Goal: Task Accomplishment & Management: Use online tool/utility

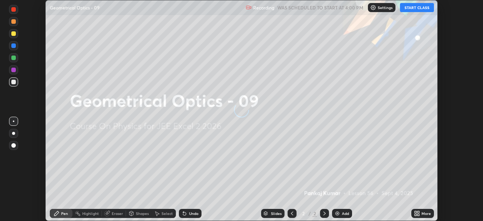
scroll to position [221, 483]
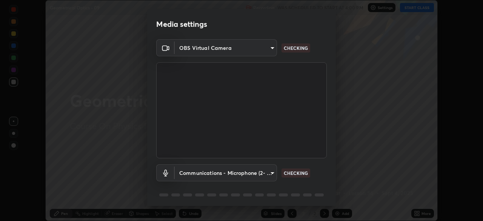
type input "b0e84f93268a6bc6c10e964920e8257ae587a14dfbb6e1f0eed47ef9ac306ae8"
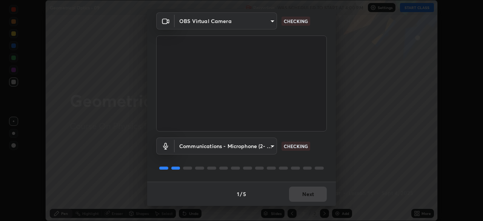
click at [268, 143] on body "Erase all Geometrical Optics - 09 Recording WAS SCHEDULED TO START AT 4:00 PM S…" at bounding box center [241, 110] width 483 height 221
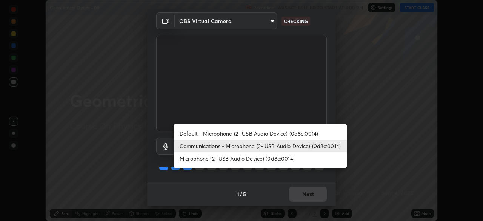
click at [288, 134] on li "Default - Microphone (2- USB Audio Device) (0d8c:0014)" at bounding box center [260, 133] width 173 height 12
type input "default"
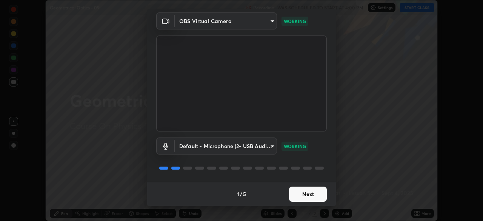
click at [306, 195] on button "Next" at bounding box center [308, 193] width 38 height 15
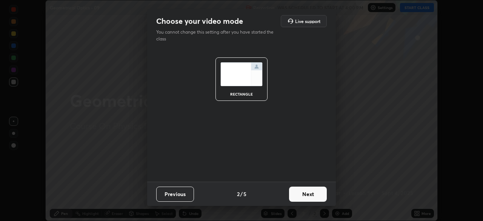
scroll to position [0, 0]
click at [306, 195] on button "Next" at bounding box center [308, 193] width 38 height 15
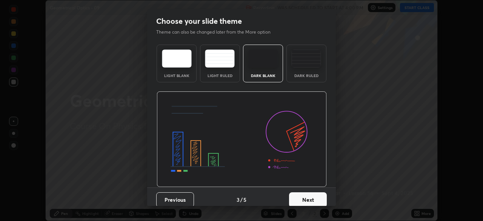
click at [306, 195] on button "Next" at bounding box center [308, 199] width 38 height 15
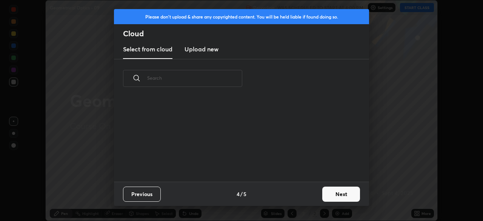
click at [309, 195] on div "Previous 4 / 5 Next" at bounding box center [241, 194] width 255 height 24
click at [330, 195] on button "Next" at bounding box center [341, 193] width 38 height 15
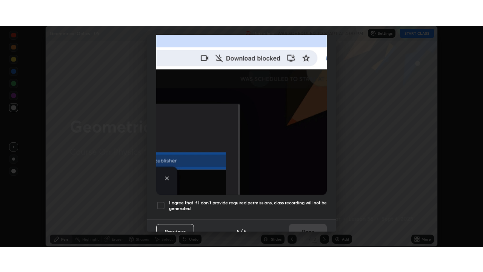
scroll to position [181, 0]
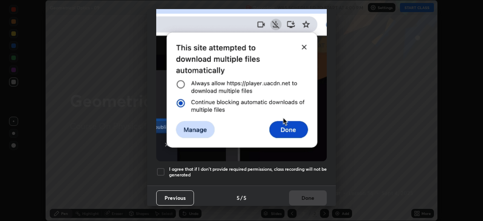
click at [302, 169] on h5 "I agree that if I don't provide required permissions, class recording will not …" at bounding box center [248, 172] width 158 height 12
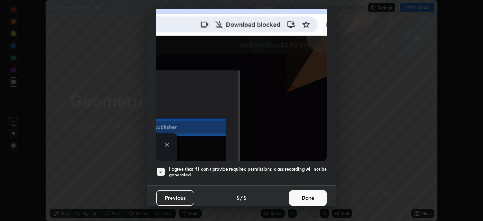
click at [309, 196] on button "Done" at bounding box center [308, 197] width 38 height 15
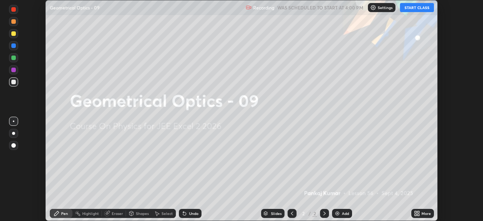
click at [413, 11] on button "START CLASS" at bounding box center [417, 7] width 34 height 9
click at [342, 212] on div "Add" at bounding box center [345, 213] width 7 height 4
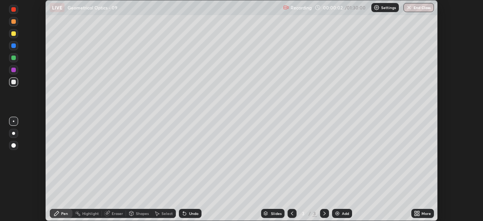
click at [424, 214] on div "More" at bounding box center [425, 213] width 9 height 4
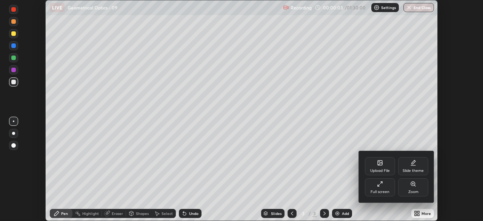
click at [386, 190] on div "Full screen" at bounding box center [380, 192] width 19 height 4
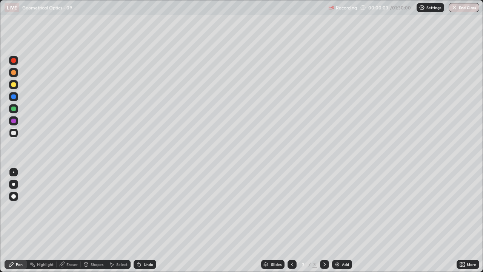
scroll to position [272, 483]
click at [13, 85] on div at bounding box center [13, 84] width 5 height 5
click at [91, 220] on div "Shapes" at bounding box center [97, 264] width 13 height 4
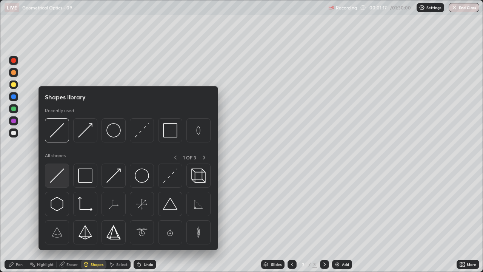
click at [50, 178] on img at bounding box center [57, 175] width 14 height 14
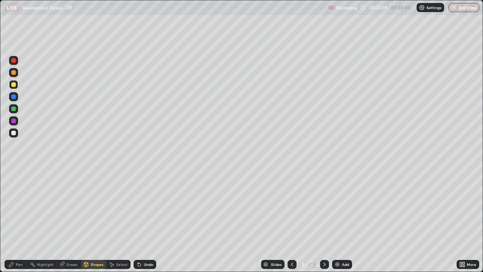
click at [17, 220] on div "Pen" at bounding box center [16, 264] width 23 height 9
click at [95, 220] on div "Shapes" at bounding box center [94, 264] width 26 height 9
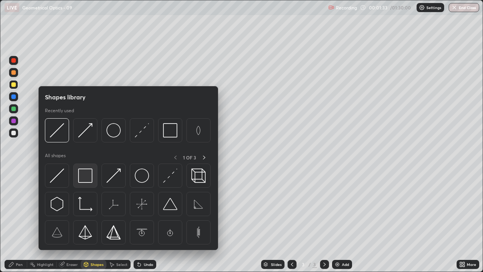
click at [86, 175] on img at bounding box center [85, 175] width 14 height 14
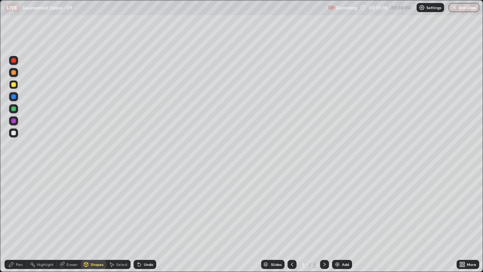
click at [16, 220] on div "Pen" at bounding box center [19, 264] width 7 height 4
click at [147, 220] on div "Undo" at bounding box center [148, 264] width 9 height 4
click at [91, 220] on div "Shapes" at bounding box center [97, 264] width 13 height 4
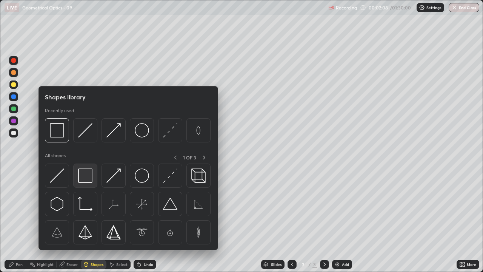
click at [86, 180] on img at bounding box center [85, 175] width 14 height 14
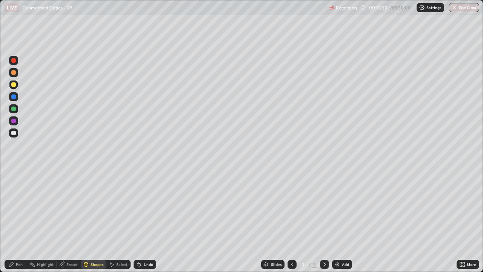
click at [97, 220] on div "Shapes" at bounding box center [97, 264] width 13 height 4
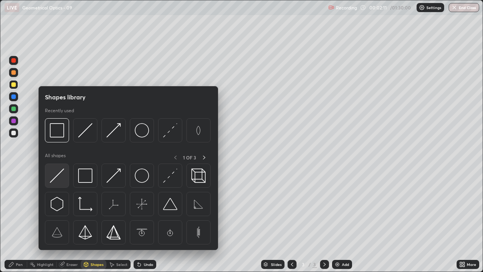
click at [55, 175] on img at bounding box center [57, 175] width 14 height 14
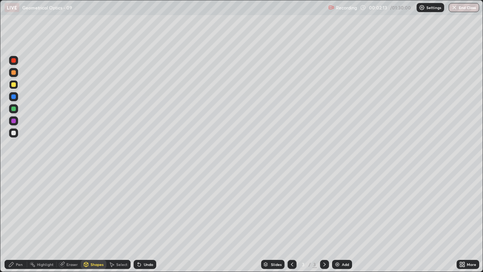
click at [11, 220] on icon at bounding box center [11, 264] width 6 height 6
click at [101, 220] on div "Shapes" at bounding box center [97, 264] width 13 height 4
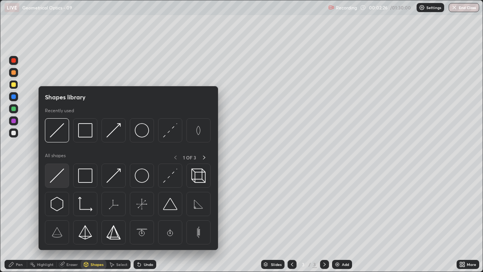
click at [61, 180] on img at bounding box center [57, 175] width 14 height 14
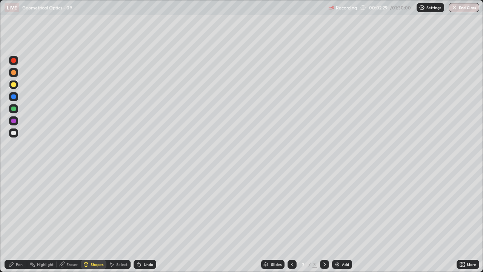
click at [20, 220] on div "Pen" at bounding box center [16, 264] width 23 height 9
click at [68, 220] on div "Eraser" at bounding box center [69, 264] width 24 height 9
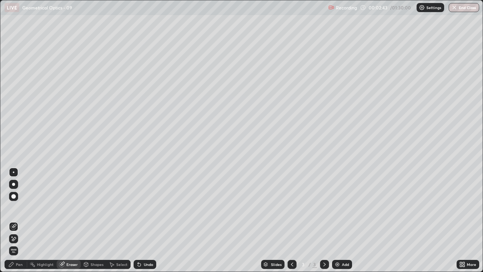
click at [14, 220] on div "Pen" at bounding box center [16, 264] width 23 height 9
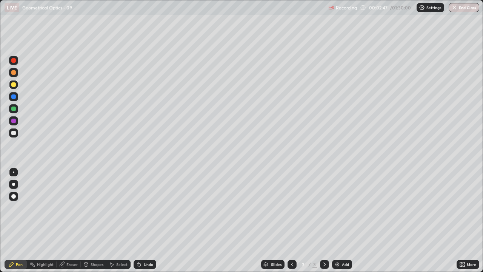
click at [71, 220] on div "Eraser" at bounding box center [71, 264] width 11 height 4
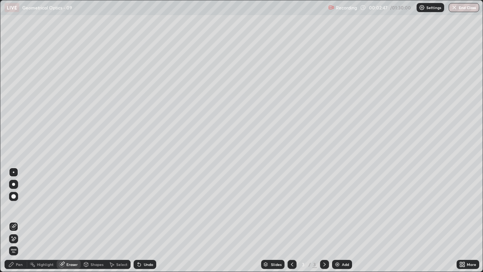
click at [14, 220] on div at bounding box center [13, 238] width 9 height 9
click at [12, 220] on icon at bounding box center [11, 264] width 6 height 6
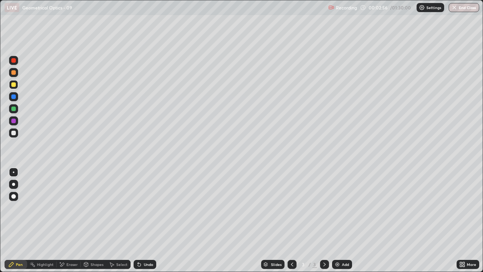
click at [95, 220] on div "Shapes" at bounding box center [97, 264] width 13 height 4
click at [18, 220] on div "Pen" at bounding box center [19, 264] width 7 height 4
click at [91, 220] on div "Shapes" at bounding box center [97, 264] width 13 height 4
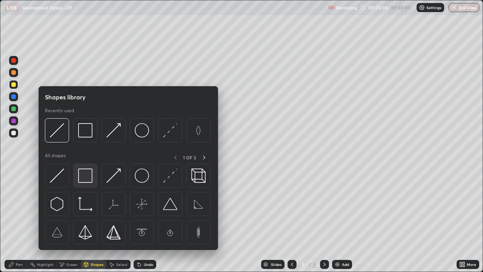
click at [84, 179] on img at bounding box center [85, 175] width 14 height 14
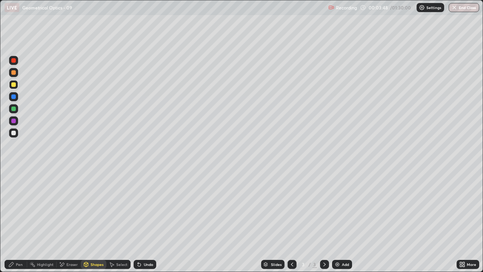
click at [145, 220] on div "Undo" at bounding box center [148, 264] width 9 height 4
click at [14, 220] on icon at bounding box center [11, 264] width 6 height 6
click at [69, 220] on div "Eraser" at bounding box center [71, 264] width 11 height 4
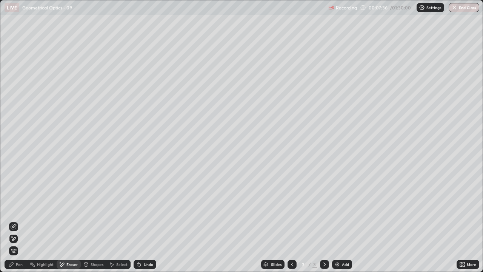
click at [342, 220] on div "Add" at bounding box center [342, 264] width 20 height 9
click at [91, 220] on div "Shapes" at bounding box center [97, 264] width 13 height 4
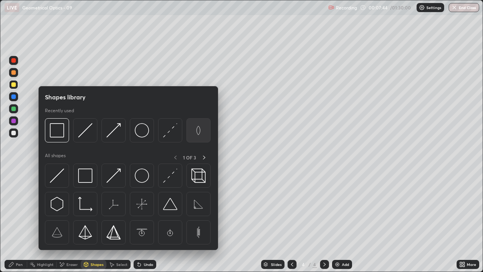
click at [198, 131] on img at bounding box center [198, 130] width 14 height 14
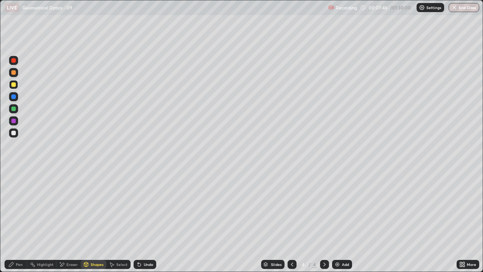
click at [91, 220] on div "Shapes" at bounding box center [94, 264] width 26 height 9
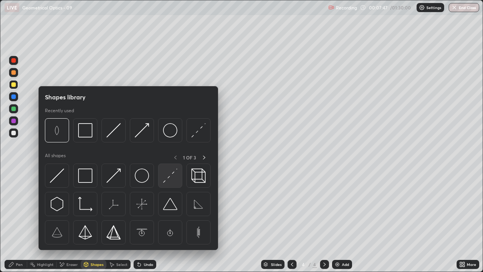
click at [168, 177] on img at bounding box center [170, 175] width 14 height 14
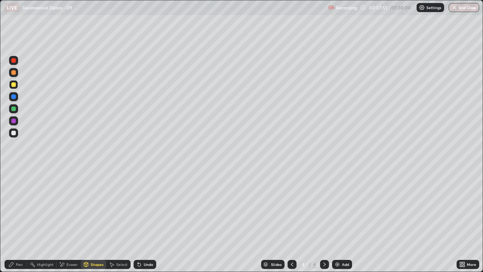
click at [90, 220] on div "Shapes" at bounding box center [94, 264] width 26 height 9
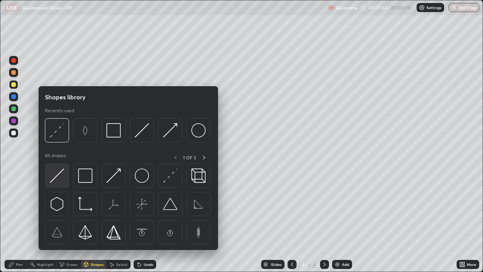
click at [56, 177] on img at bounding box center [57, 175] width 14 height 14
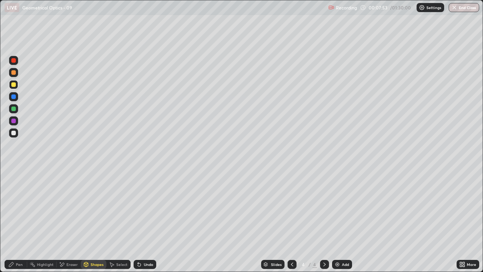
click at [12, 84] on div at bounding box center [13, 84] width 5 height 5
click at [92, 220] on div "Shapes" at bounding box center [97, 264] width 13 height 4
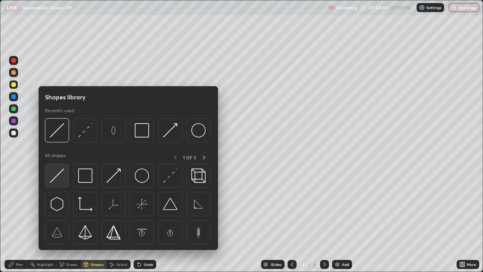
click at [58, 175] on img at bounding box center [57, 175] width 14 height 14
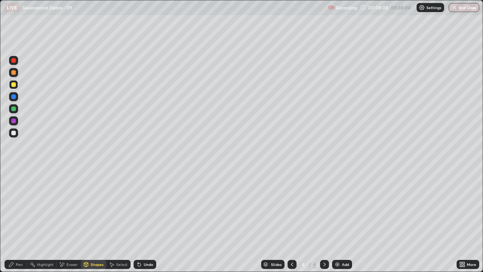
click at [13, 220] on div "Pen" at bounding box center [16, 264] width 23 height 9
click at [144, 220] on div "Undo" at bounding box center [148, 264] width 9 height 4
click at [91, 220] on div "Shapes" at bounding box center [94, 264] width 26 height 9
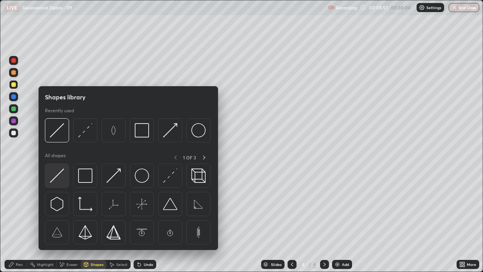
click at [55, 174] on img at bounding box center [57, 175] width 14 height 14
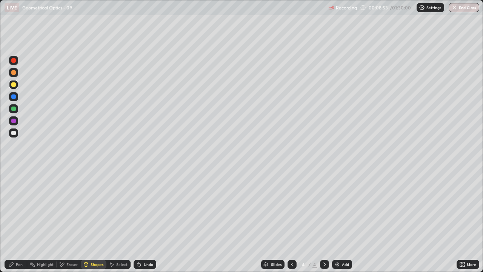
click at [92, 220] on div "Shapes" at bounding box center [97, 264] width 13 height 4
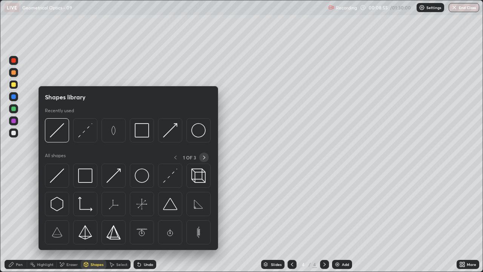
click at [205, 158] on icon at bounding box center [204, 157] width 6 height 6
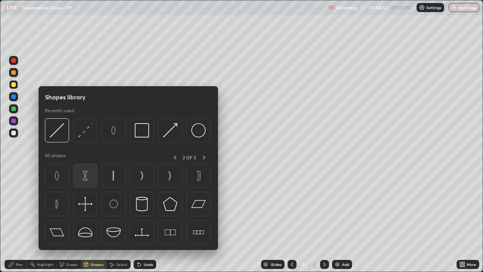
click at [88, 177] on img at bounding box center [85, 175] width 14 height 14
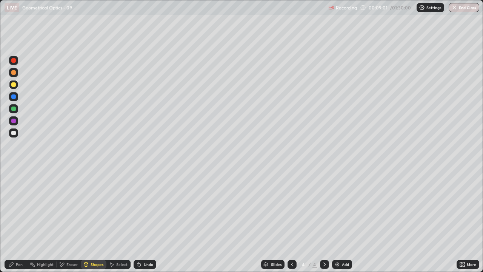
click at [96, 220] on div "Shapes" at bounding box center [97, 264] width 13 height 4
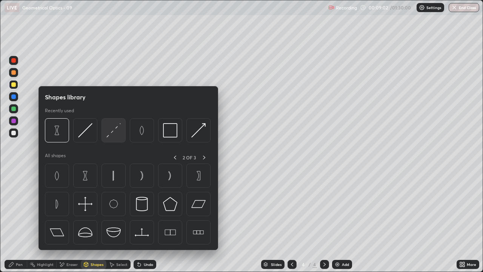
click at [111, 132] on img at bounding box center [113, 130] width 14 height 14
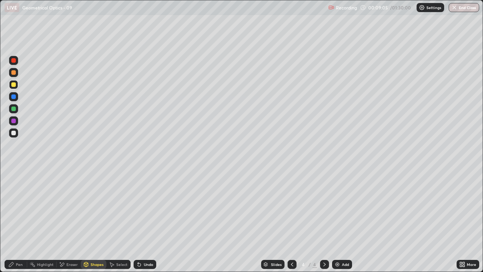
click at [96, 220] on div "Shapes" at bounding box center [94, 264] width 26 height 9
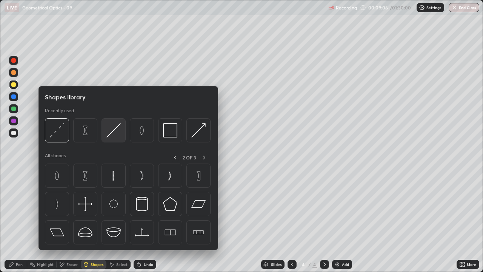
click at [115, 133] on img at bounding box center [113, 130] width 14 height 14
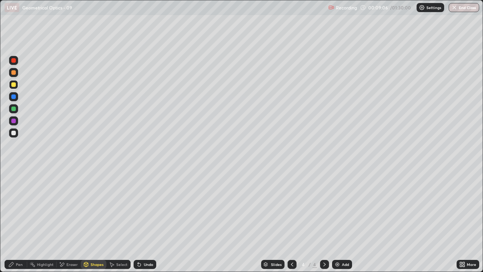
click at [16, 121] on div at bounding box center [13, 120] width 9 height 9
click at [97, 220] on div "Shapes" at bounding box center [94, 264] width 26 height 9
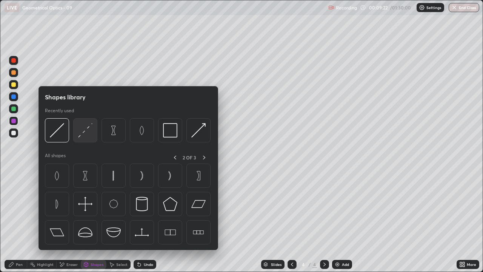
click at [88, 132] on img at bounding box center [85, 130] width 14 height 14
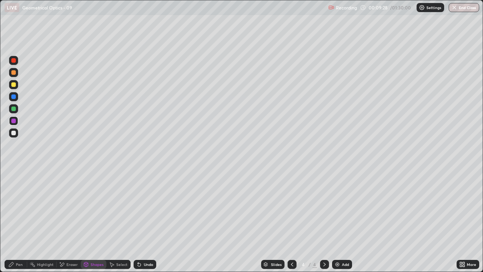
click at [21, 220] on div "Pen" at bounding box center [19, 264] width 7 height 4
click at [70, 220] on div "Eraser" at bounding box center [71, 264] width 11 height 4
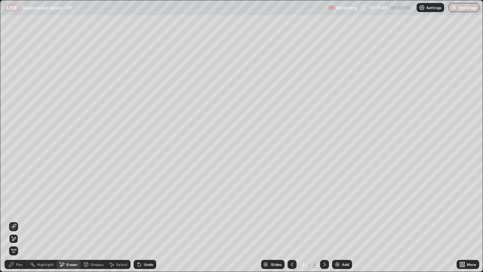
click at [94, 220] on div "Shapes" at bounding box center [97, 264] width 13 height 4
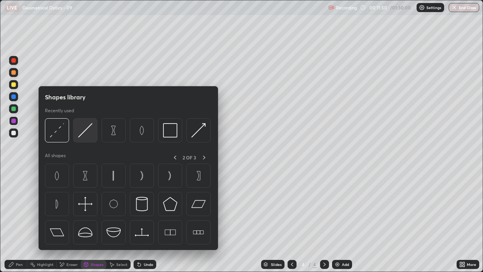
click at [84, 134] on img at bounding box center [85, 130] width 14 height 14
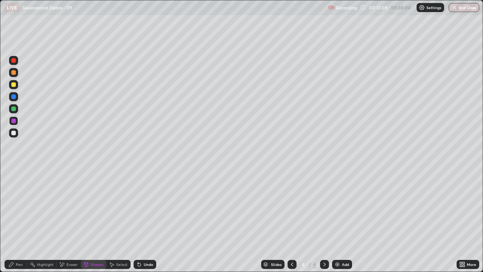
click at [343, 220] on div "Add" at bounding box center [345, 264] width 7 height 4
click at [99, 220] on div "Shapes" at bounding box center [97, 264] width 13 height 4
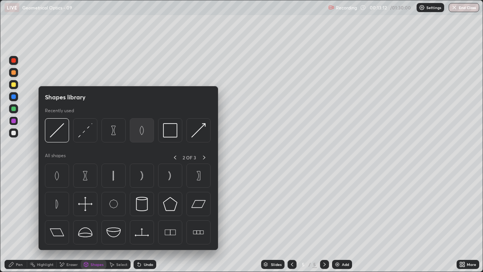
click at [144, 138] on div at bounding box center [142, 130] width 24 height 24
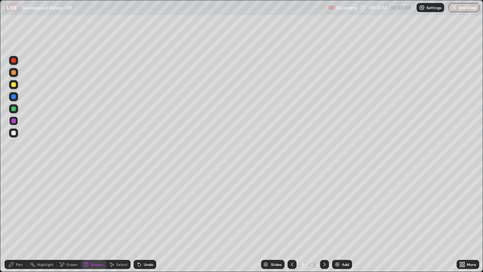
click at [92, 220] on div "Shapes" at bounding box center [94, 264] width 26 height 9
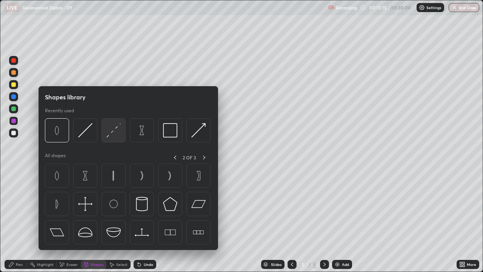
click at [114, 131] on img at bounding box center [113, 130] width 14 height 14
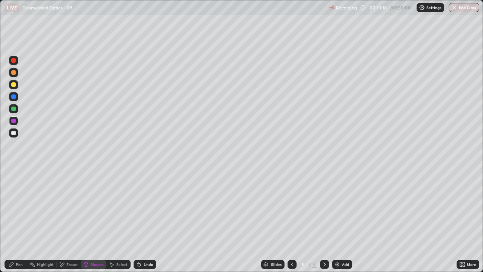
click at [13, 220] on icon at bounding box center [11, 264] width 5 height 5
click at [14, 131] on div at bounding box center [13, 133] width 5 height 5
click at [66, 220] on div "Eraser" at bounding box center [69, 264] width 24 height 9
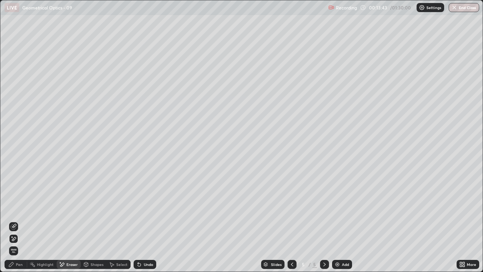
click at [11, 220] on icon at bounding box center [11, 264] width 6 height 6
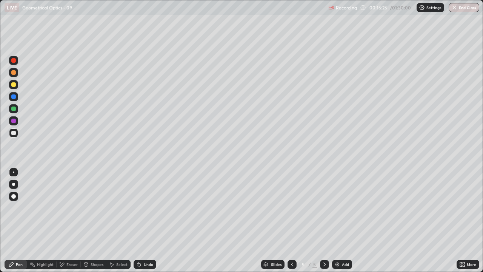
click at [17, 132] on div at bounding box center [13, 132] width 9 height 9
click at [89, 220] on div "Shapes" at bounding box center [94, 264] width 26 height 9
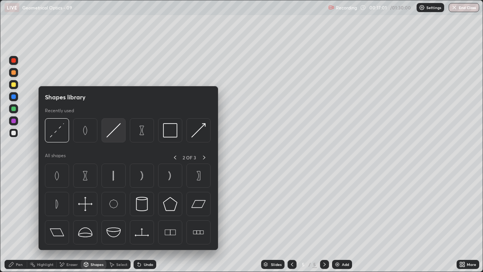
click at [110, 132] on img at bounding box center [113, 130] width 14 height 14
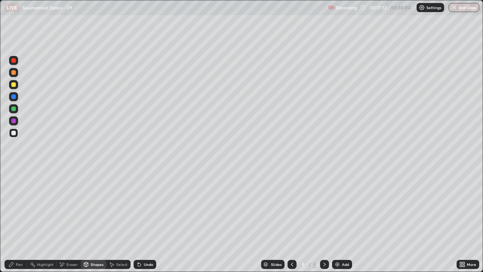
click at [144, 220] on div "Undo" at bounding box center [145, 264] width 23 height 9
click at [15, 220] on div "Pen" at bounding box center [16, 264] width 23 height 9
click at [146, 220] on div "Undo" at bounding box center [148, 264] width 9 height 4
click at [151, 220] on div "Undo" at bounding box center [148, 264] width 9 height 4
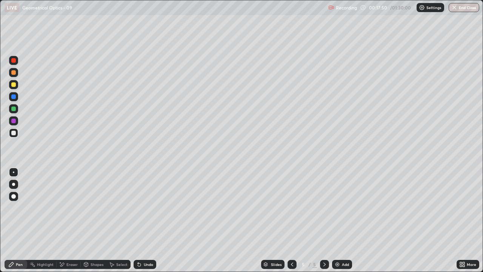
click at [152, 220] on div "Undo" at bounding box center [148, 264] width 9 height 4
click at [153, 220] on div "Undo" at bounding box center [145, 264] width 23 height 9
click at [154, 220] on div "Undo" at bounding box center [145, 264] width 23 height 9
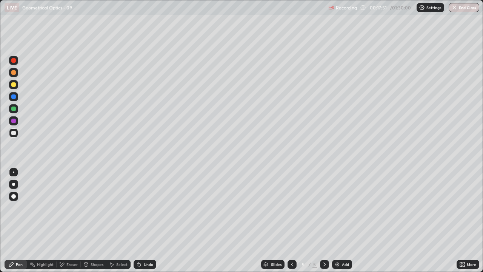
click at [155, 220] on div "Undo" at bounding box center [145, 264] width 23 height 9
click at [19, 220] on div "Pen" at bounding box center [19, 264] width 7 height 4
click at [146, 220] on div "Undo" at bounding box center [148, 264] width 9 height 4
click at [147, 220] on div "Undo" at bounding box center [148, 264] width 9 height 4
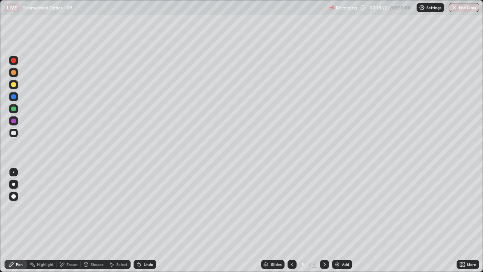
click at [148, 220] on div "Undo" at bounding box center [148, 264] width 9 height 4
click at [149, 220] on div "Undo" at bounding box center [145, 264] width 23 height 9
click at [291, 220] on icon at bounding box center [292, 264] width 6 height 6
click at [324, 220] on icon at bounding box center [324, 264] width 6 height 6
click at [339, 220] on img at bounding box center [337, 264] width 6 height 6
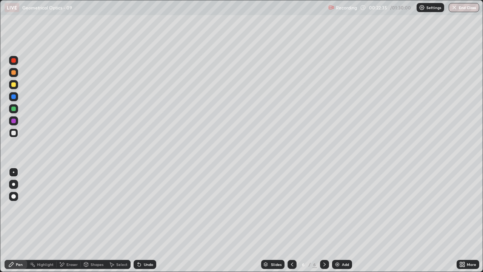
click at [291, 220] on icon at bounding box center [292, 264] width 6 height 6
click at [95, 220] on div "Shapes" at bounding box center [94, 264] width 26 height 9
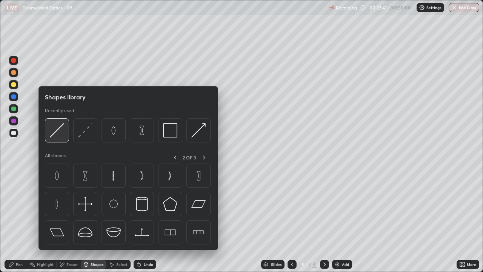
click at [57, 133] on img at bounding box center [57, 130] width 14 height 14
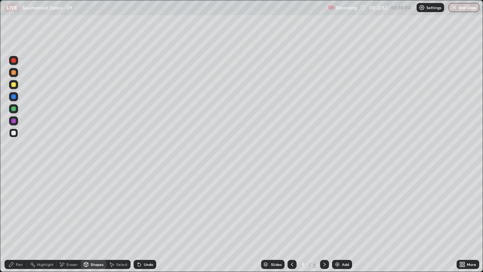
click at [148, 220] on div "Undo" at bounding box center [148, 264] width 9 height 4
click at [69, 220] on div "Eraser" at bounding box center [71, 264] width 11 height 4
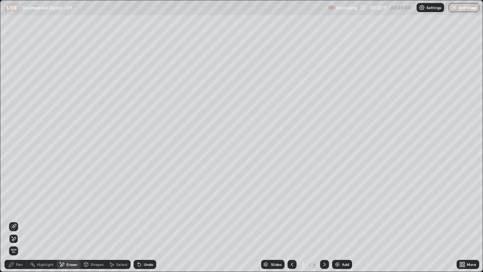
click at [340, 220] on div "Add" at bounding box center [342, 264] width 20 height 9
click at [96, 220] on div "Shapes" at bounding box center [97, 264] width 13 height 4
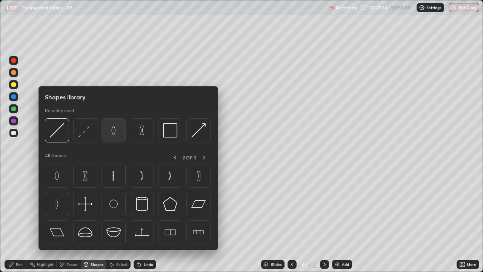
click at [117, 137] on img at bounding box center [113, 130] width 14 height 14
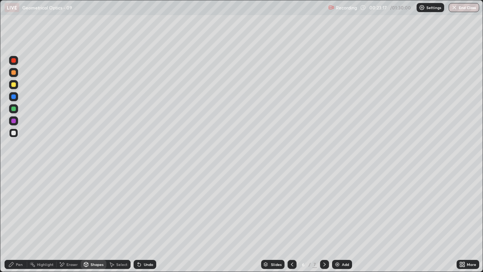
click at [94, 220] on div "Shapes" at bounding box center [97, 264] width 13 height 4
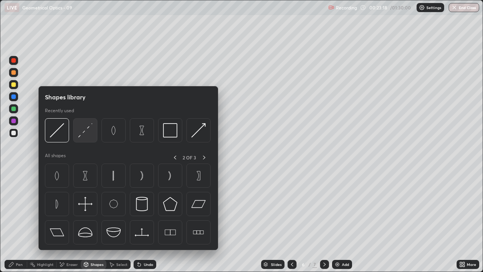
click at [83, 132] on img at bounding box center [85, 130] width 14 height 14
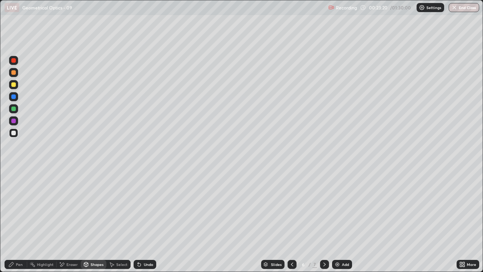
click at [93, 220] on div "Shapes" at bounding box center [94, 264] width 26 height 9
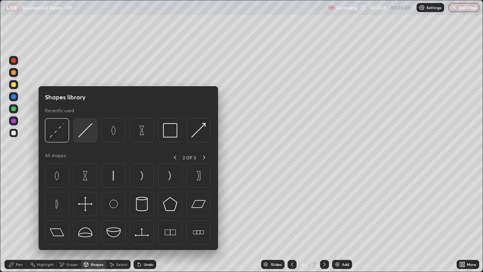
click at [85, 133] on img at bounding box center [85, 130] width 14 height 14
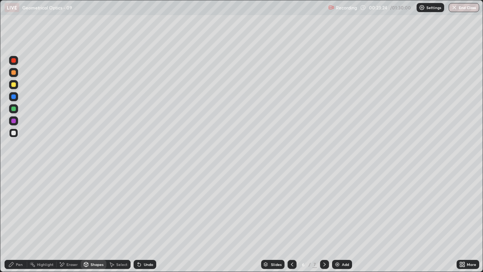
click at [11, 220] on div "Pen" at bounding box center [16, 264] width 23 height 9
click at [295, 220] on div at bounding box center [292, 264] width 9 height 9
click at [291, 220] on icon at bounding box center [292, 264] width 6 height 6
click at [324, 220] on icon at bounding box center [324, 264] width 6 height 6
click at [324, 220] on icon at bounding box center [324, 264] width 2 height 4
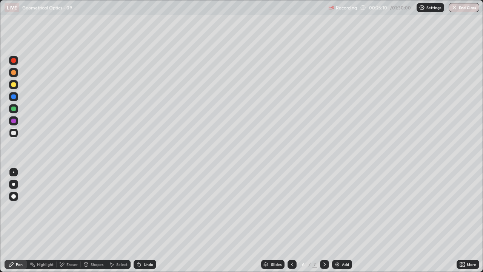
click at [97, 220] on div "Shapes" at bounding box center [97, 264] width 13 height 4
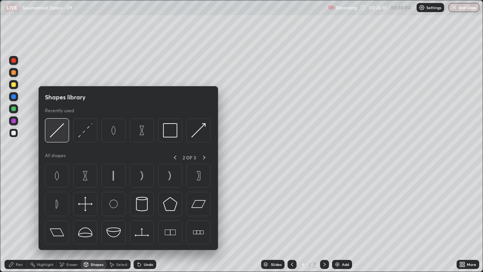
click at [58, 131] on img at bounding box center [57, 130] width 14 height 14
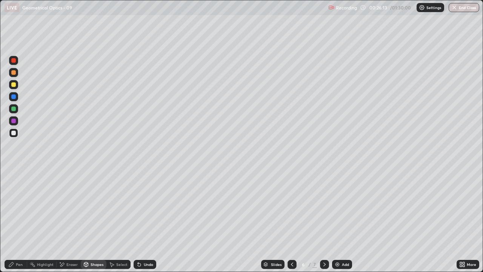
click at [16, 220] on div "Pen" at bounding box center [19, 264] width 7 height 4
click at [95, 220] on div "Shapes" at bounding box center [97, 264] width 13 height 4
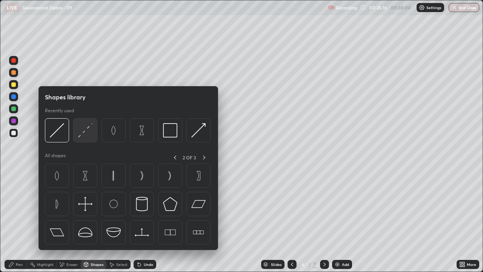
click at [87, 132] on img at bounding box center [85, 130] width 14 height 14
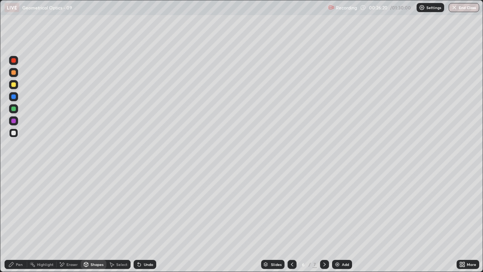
click at [18, 220] on div "Pen" at bounding box center [16, 264] width 23 height 9
click at [292, 220] on icon at bounding box center [292, 264] width 6 height 6
click at [17, 132] on div at bounding box center [13, 132] width 9 height 9
click at [324, 220] on icon at bounding box center [324, 264] width 6 height 6
click at [323, 220] on icon at bounding box center [324, 264] width 6 height 6
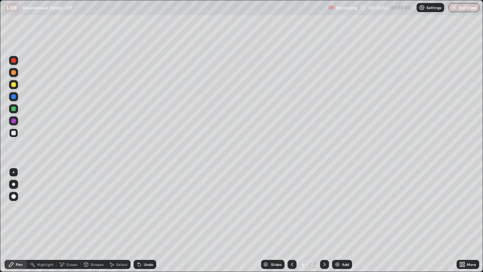
click at [323, 220] on icon at bounding box center [324, 264] width 6 height 6
click at [324, 220] on icon at bounding box center [324, 264] width 6 height 6
click at [291, 220] on icon at bounding box center [292, 264] width 6 height 6
click at [343, 220] on div "Add" at bounding box center [342, 264] width 20 height 9
click at [94, 220] on div "Shapes" at bounding box center [97, 264] width 13 height 4
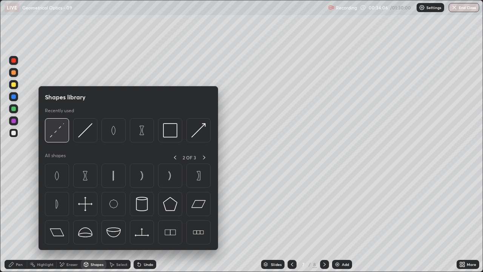
click at [58, 134] on img at bounding box center [57, 130] width 14 height 14
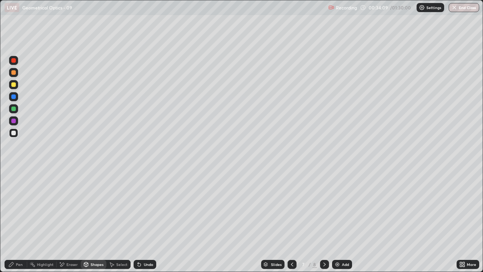
click at [94, 220] on div "Shapes" at bounding box center [94, 264] width 26 height 9
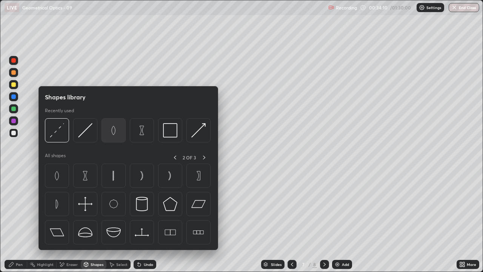
click at [114, 134] on img at bounding box center [113, 130] width 14 height 14
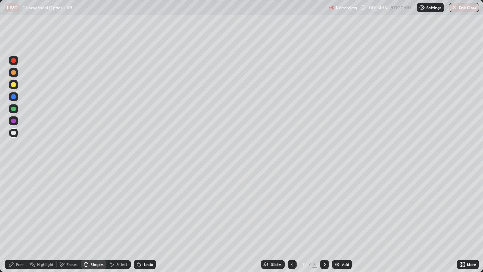
click at [93, 220] on div "Shapes" at bounding box center [94, 264] width 26 height 9
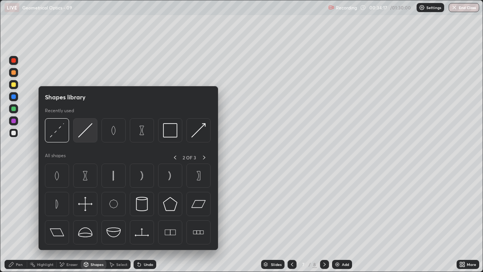
click at [85, 134] on img at bounding box center [85, 130] width 14 height 14
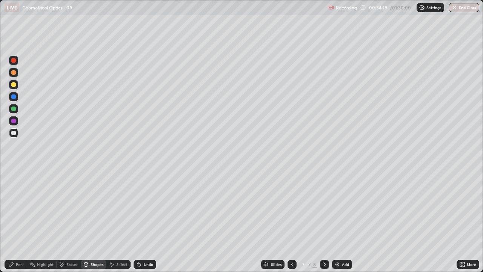
click at [14, 85] on div at bounding box center [13, 84] width 5 height 5
click at [97, 220] on div "Shapes" at bounding box center [97, 264] width 13 height 4
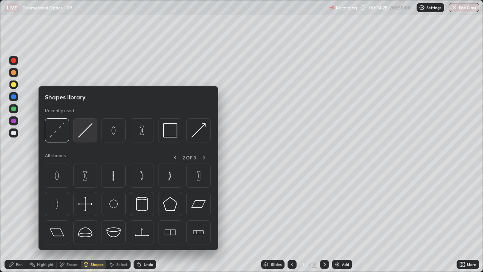
click at [83, 130] on img at bounding box center [85, 130] width 14 height 14
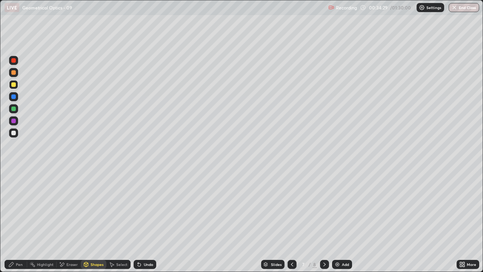
click at [94, 220] on div "Shapes" at bounding box center [94, 264] width 26 height 9
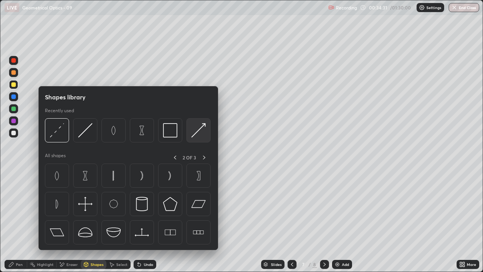
click at [197, 137] on img at bounding box center [198, 130] width 14 height 14
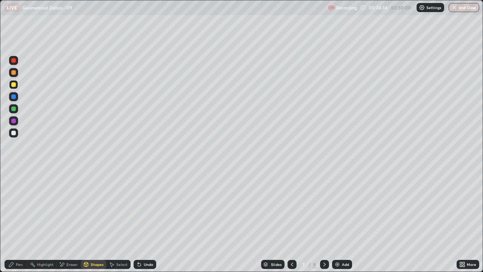
click at [147, 220] on div "Undo" at bounding box center [148, 264] width 9 height 4
click at [7, 220] on div "Pen" at bounding box center [16, 264] width 23 height 9
click at [95, 220] on div "Shapes" at bounding box center [94, 264] width 26 height 9
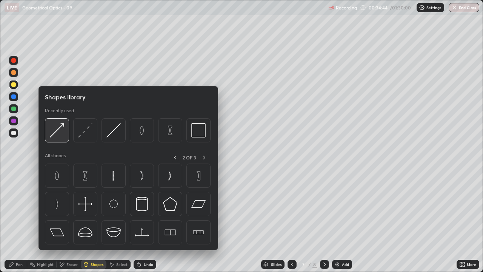
click at [56, 133] on img at bounding box center [57, 130] width 14 height 14
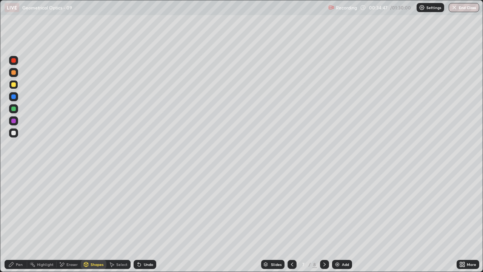
click at [65, 220] on div "Eraser" at bounding box center [69, 264] width 24 height 9
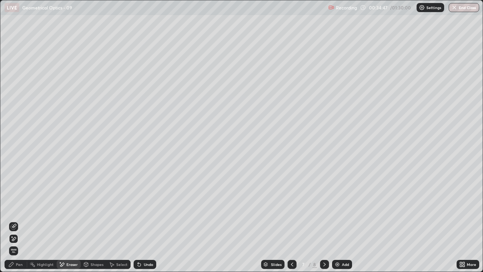
click at [16, 220] on icon at bounding box center [14, 226] width 6 height 6
click at [16, 220] on div "Pen" at bounding box center [19, 264] width 7 height 4
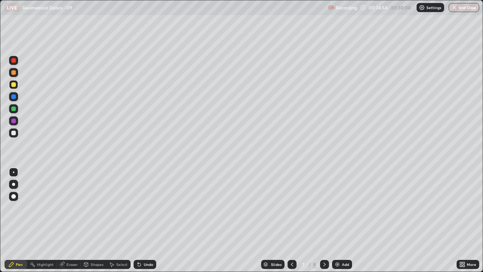
click at [92, 220] on div "Shapes" at bounding box center [94, 264] width 26 height 9
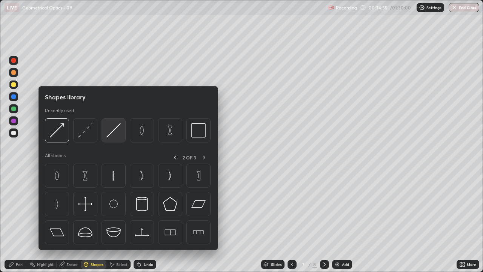
click at [112, 132] on img at bounding box center [113, 130] width 14 height 14
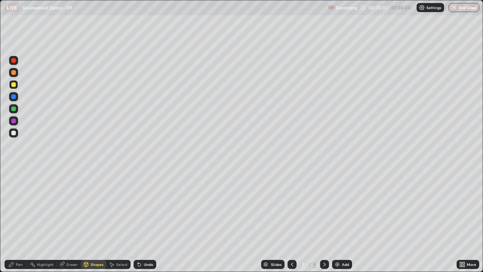
click at [149, 220] on div "Undo" at bounding box center [145, 264] width 23 height 9
click at [66, 220] on div "Eraser" at bounding box center [69, 264] width 24 height 9
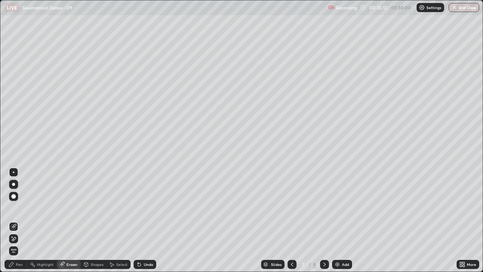
click at [97, 220] on div "Shapes" at bounding box center [97, 264] width 13 height 4
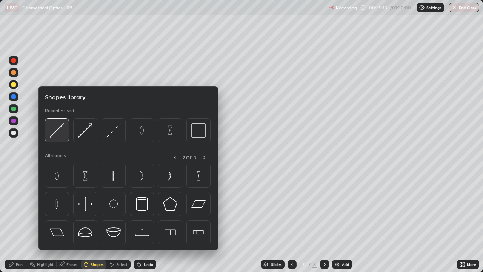
click at [58, 134] on img at bounding box center [57, 130] width 14 height 14
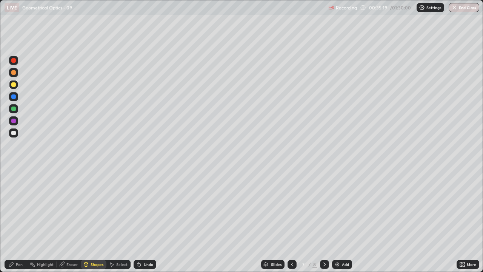
click at [149, 220] on div "Undo" at bounding box center [148, 264] width 9 height 4
click at [15, 220] on div "Pen" at bounding box center [16, 264] width 23 height 9
click at [67, 220] on div "Eraser" at bounding box center [71, 264] width 11 height 4
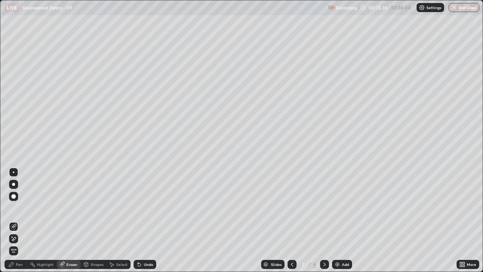
click at [11, 220] on div "Pen" at bounding box center [16, 264] width 23 height 9
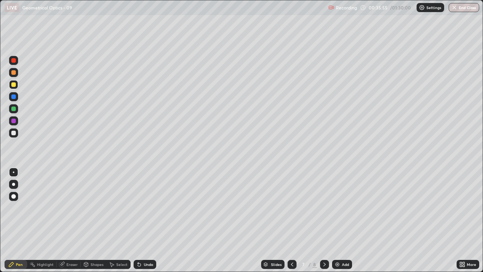
click at [102, 220] on div "Shapes" at bounding box center [97, 264] width 13 height 4
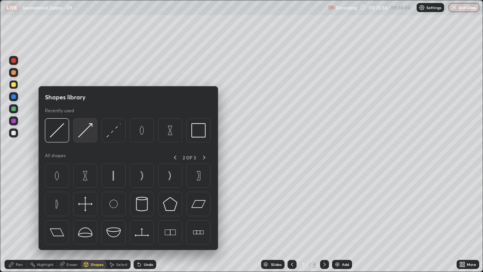
click at [87, 131] on img at bounding box center [85, 130] width 14 height 14
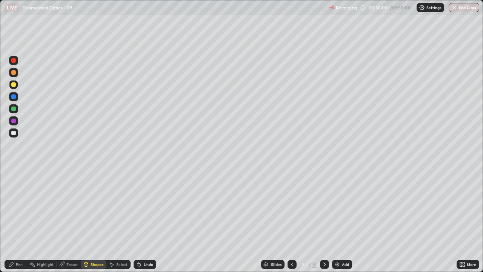
click at [14, 220] on icon at bounding box center [11, 264] width 6 height 6
click at [18, 133] on div at bounding box center [13, 132] width 9 height 9
click at [19, 220] on div "Pen" at bounding box center [19, 264] width 7 height 4
click at [16, 132] on div at bounding box center [13, 132] width 9 height 9
click at [346, 220] on div "Add" at bounding box center [345, 264] width 7 height 4
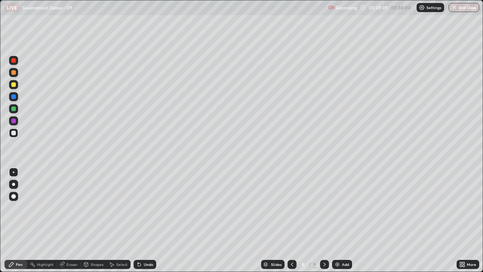
click at [92, 220] on div "Shapes" at bounding box center [94, 264] width 26 height 9
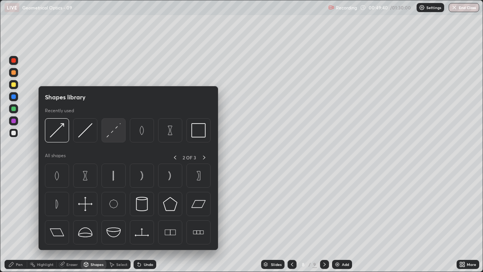
click at [113, 132] on img at bounding box center [113, 130] width 14 height 14
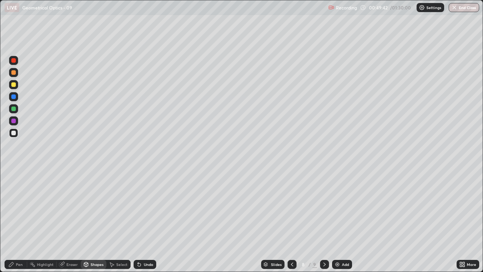
click at [91, 220] on div "Shapes" at bounding box center [94, 264] width 26 height 9
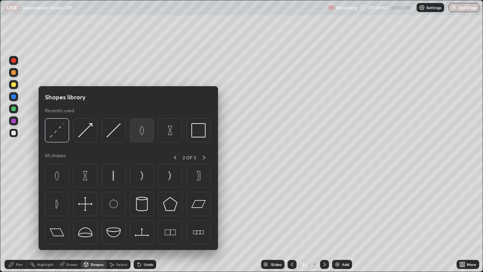
click at [143, 128] on img at bounding box center [142, 130] width 14 height 14
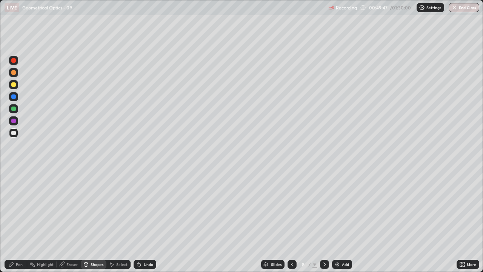
click at [12, 220] on div "Pen" at bounding box center [16, 264] width 23 height 9
click at [89, 220] on div "Shapes" at bounding box center [94, 264] width 26 height 9
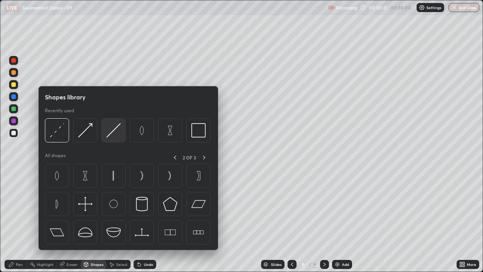
click at [109, 131] on img at bounding box center [113, 130] width 14 height 14
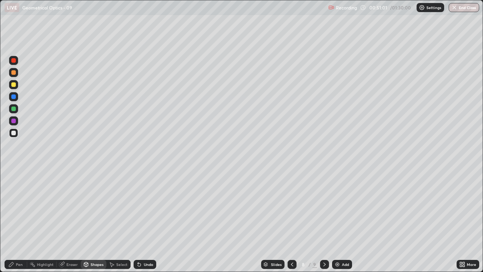
click at [14, 220] on icon at bounding box center [11, 264] width 6 height 6
click at [67, 220] on div "Eraser" at bounding box center [71, 264] width 11 height 4
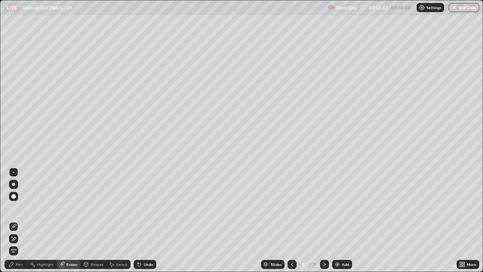
click at [13, 220] on icon at bounding box center [14, 239] width 4 height 4
click at [16, 220] on div "Pen" at bounding box center [16, 264] width 23 height 9
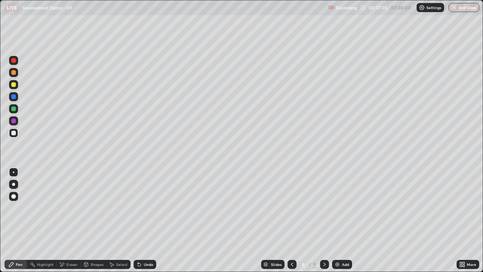
click at [71, 220] on div "Eraser" at bounding box center [71, 264] width 11 height 4
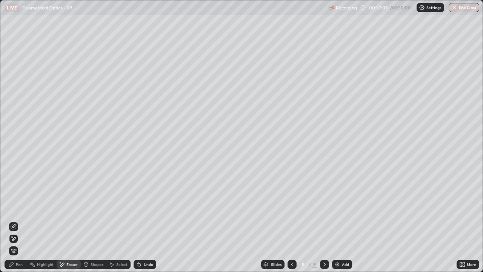
click at [16, 220] on div "Pen" at bounding box center [16, 264] width 23 height 9
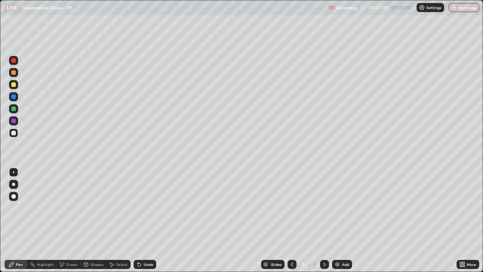
click at [152, 220] on div "Undo" at bounding box center [145, 264] width 23 height 9
click at [18, 220] on div "Pen" at bounding box center [16, 264] width 23 height 9
click at [11, 132] on div at bounding box center [13, 133] width 5 height 5
click at [148, 220] on div "Undo" at bounding box center [148, 264] width 9 height 4
click at [144, 220] on div "Undo" at bounding box center [148, 264] width 9 height 4
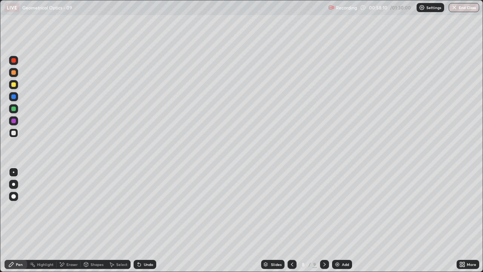
click at [98, 220] on div "Shapes" at bounding box center [94, 264] width 26 height 9
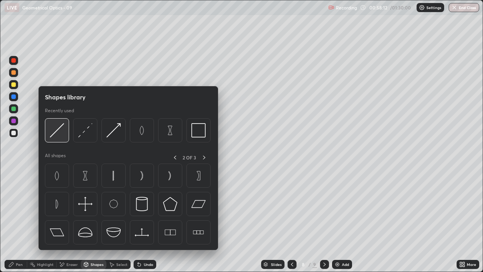
click at [54, 132] on img at bounding box center [57, 130] width 14 height 14
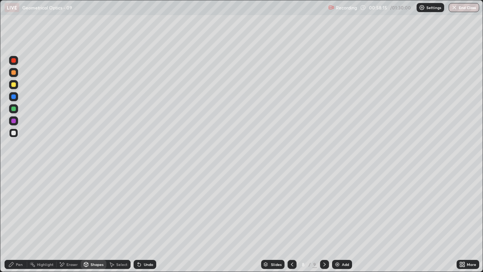
click at [17, 220] on div "Pen" at bounding box center [19, 264] width 7 height 4
click at [14, 86] on div at bounding box center [13, 84] width 5 height 5
click at [68, 220] on div "Eraser" at bounding box center [71, 264] width 11 height 4
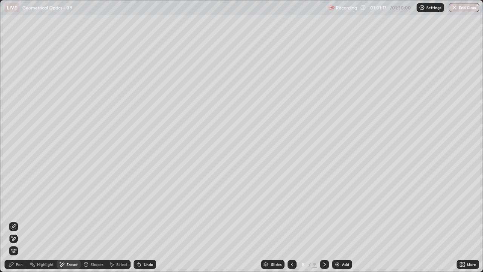
click at [18, 220] on div "Pen" at bounding box center [19, 264] width 7 height 4
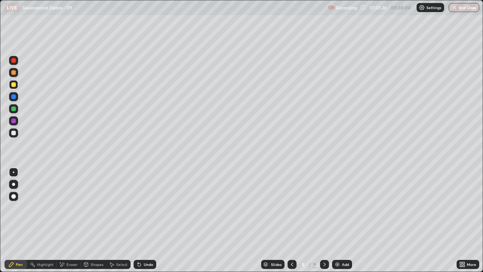
click at [142, 220] on div "Undo" at bounding box center [145, 264] width 23 height 9
click at [68, 220] on div "Eraser" at bounding box center [69, 264] width 24 height 9
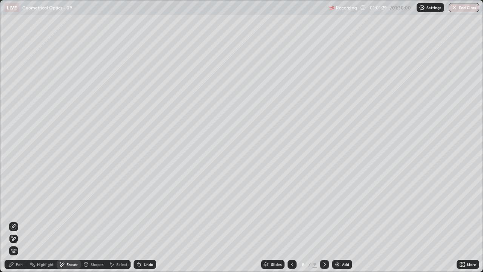
click at [13, 220] on icon at bounding box center [11, 264] width 6 height 6
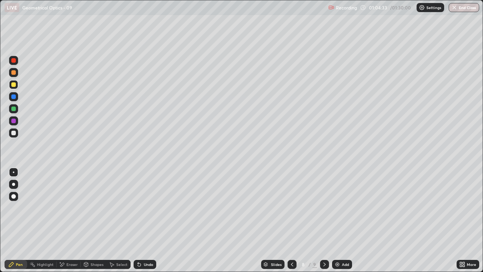
click at [338, 220] on div "Add" at bounding box center [342, 264] width 20 height 9
click at [15, 132] on div at bounding box center [13, 133] width 5 height 5
click at [97, 220] on div "Shapes" at bounding box center [94, 264] width 26 height 9
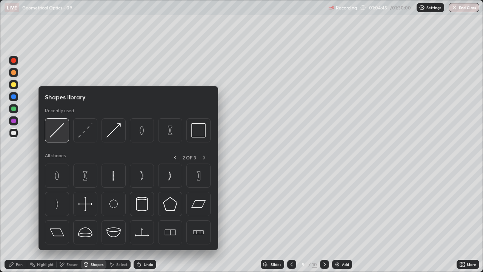
click at [52, 131] on img at bounding box center [57, 130] width 14 height 14
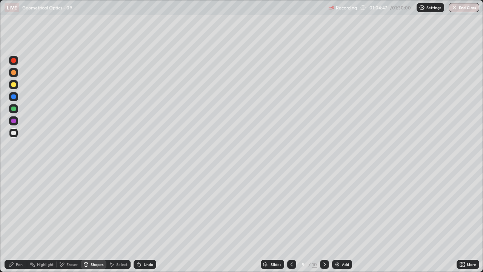
click at [9, 220] on icon at bounding box center [11, 264] width 6 height 6
click at [17, 220] on div "Pen" at bounding box center [19, 264] width 7 height 4
click at [14, 131] on div at bounding box center [13, 133] width 5 height 5
click at [95, 220] on div "Shapes" at bounding box center [97, 264] width 13 height 4
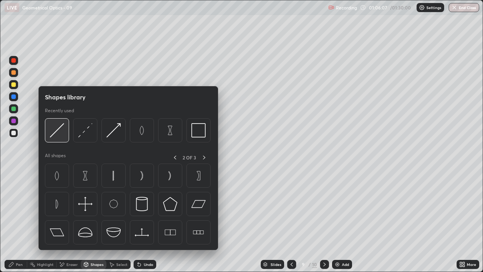
click at [53, 132] on img at bounding box center [57, 130] width 14 height 14
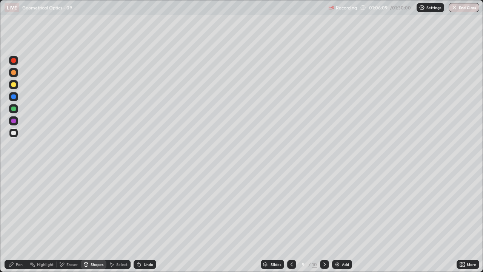
click at [9, 220] on icon at bounding box center [11, 264] width 6 height 6
click at [89, 220] on div "Shapes" at bounding box center [94, 264] width 26 height 9
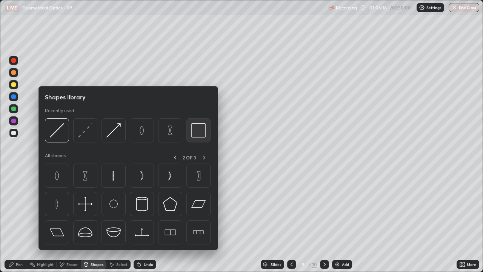
click at [193, 131] on img at bounding box center [198, 130] width 14 height 14
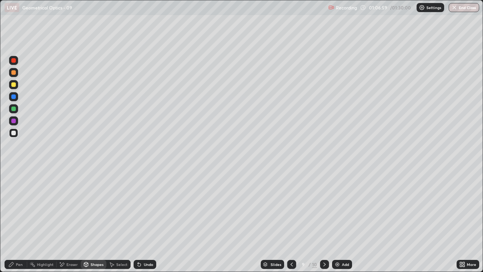
click at [92, 220] on div "Shapes" at bounding box center [94, 264] width 26 height 9
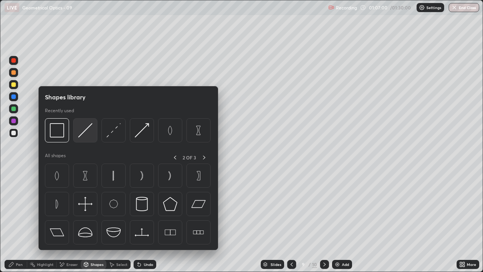
click at [84, 131] on img at bounding box center [85, 130] width 14 height 14
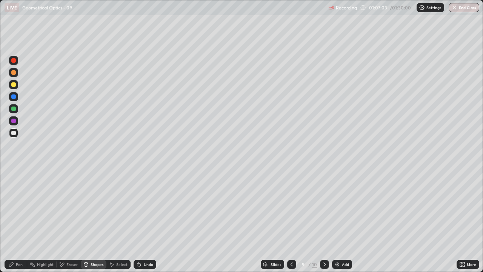
click at [94, 220] on div "Shapes" at bounding box center [94, 264] width 26 height 9
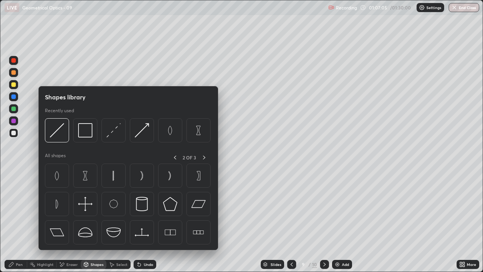
click at [16, 220] on div "Pen" at bounding box center [16, 264] width 23 height 9
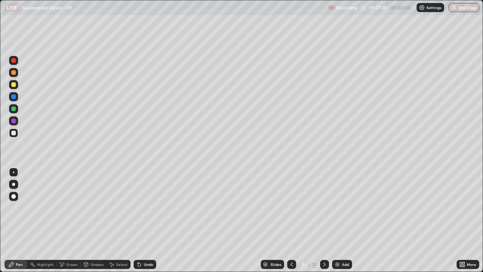
click at [95, 220] on div "Shapes" at bounding box center [97, 264] width 13 height 4
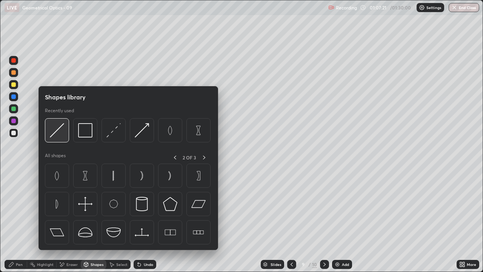
click at [54, 135] on img at bounding box center [57, 130] width 14 height 14
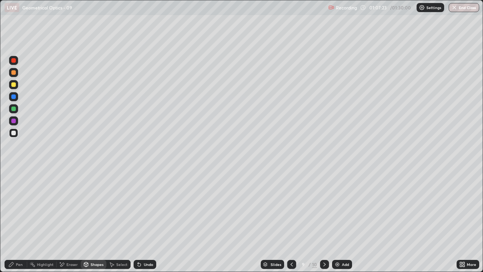
click at [97, 220] on div "Shapes" at bounding box center [97, 264] width 13 height 4
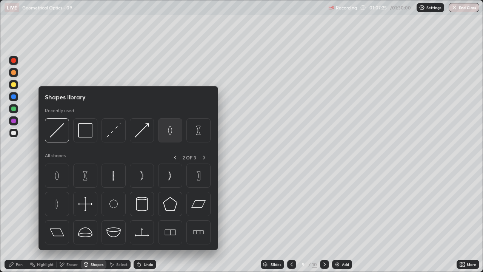
click at [172, 132] on img at bounding box center [170, 130] width 14 height 14
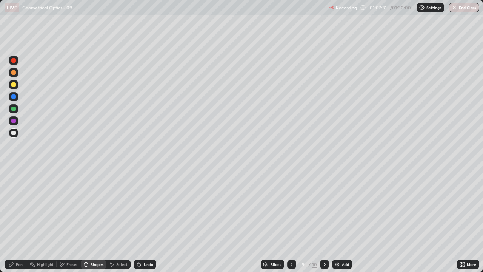
click at [144, 220] on div "Undo" at bounding box center [148, 264] width 9 height 4
click at [17, 220] on div "Pen" at bounding box center [16, 264] width 23 height 9
click at [94, 220] on div "Shapes" at bounding box center [94, 264] width 26 height 9
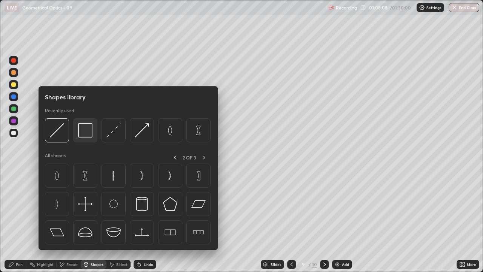
click at [86, 133] on img at bounding box center [85, 130] width 14 height 14
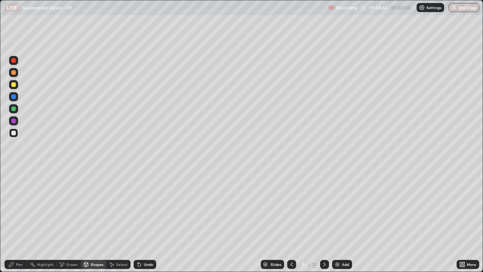
click at [96, 220] on div "Shapes" at bounding box center [94, 264] width 26 height 9
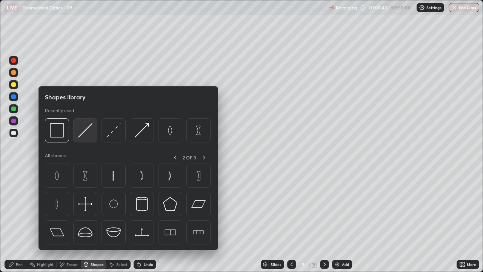
click at [85, 133] on img at bounding box center [85, 130] width 14 height 14
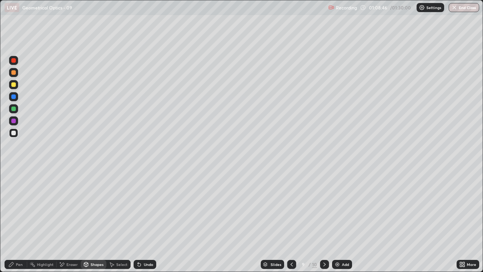
click at [95, 220] on div "Shapes" at bounding box center [97, 264] width 13 height 4
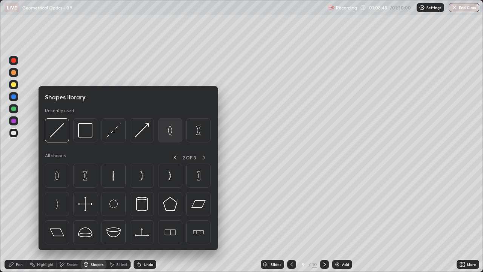
click at [171, 133] on img at bounding box center [170, 130] width 14 height 14
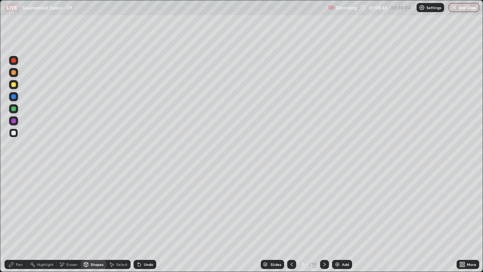
click at [15, 118] on div at bounding box center [13, 120] width 9 height 9
click at [97, 220] on div "Shapes" at bounding box center [97, 264] width 13 height 4
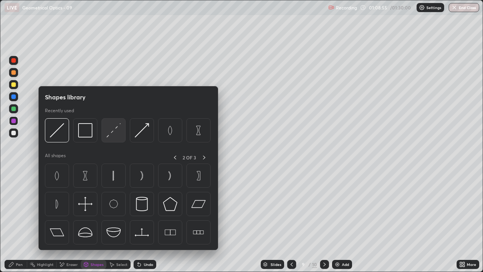
click at [114, 133] on img at bounding box center [113, 130] width 14 height 14
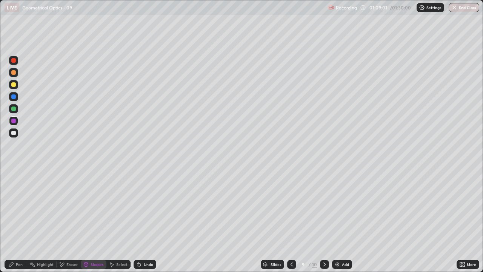
click at [97, 220] on div "Shapes" at bounding box center [97, 264] width 13 height 4
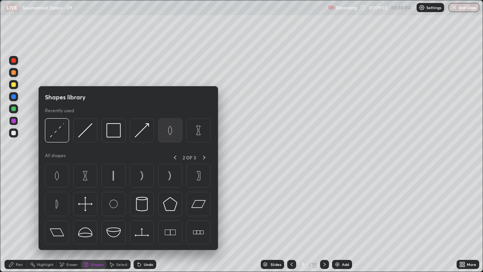
click at [174, 129] on img at bounding box center [170, 130] width 14 height 14
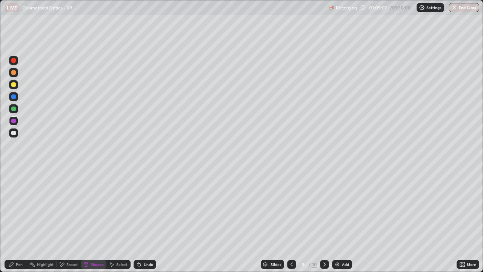
click at [93, 220] on div "Shapes" at bounding box center [94, 264] width 26 height 9
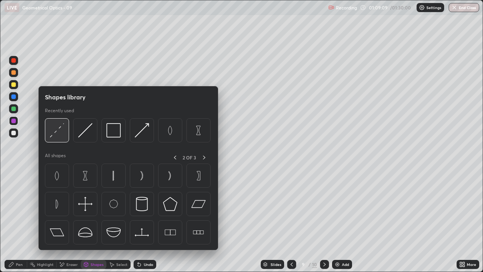
click at [57, 133] on img at bounding box center [57, 130] width 14 height 14
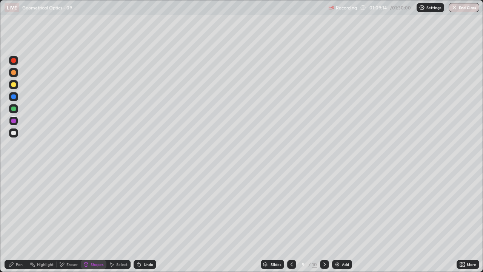
click at [97, 220] on div "Shapes" at bounding box center [97, 264] width 13 height 4
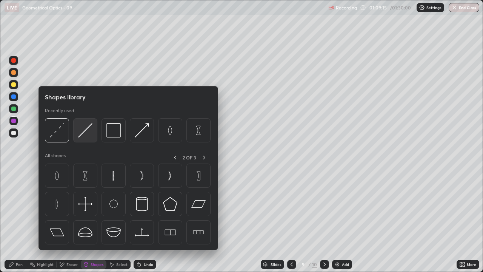
click at [93, 130] on div at bounding box center [85, 130] width 24 height 24
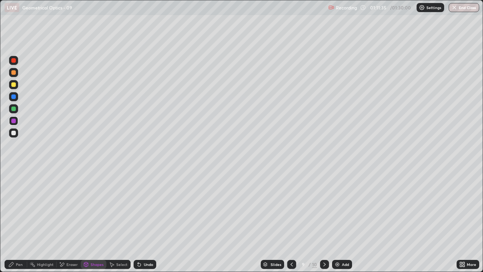
click at [351, 220] on div "Add" at bounding box center [342, 264] width 20 height 9
click at [95, 220] on div "Shapes" at bounding box center [94, 264] width 26 height 9
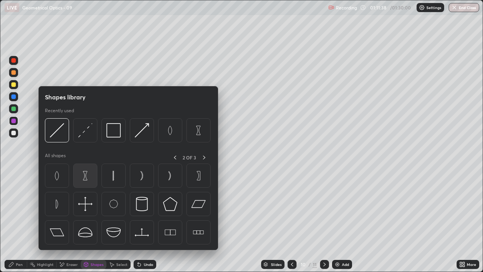
click at [86, 178] on img at bounding box center [85, 175] width 14 height 14
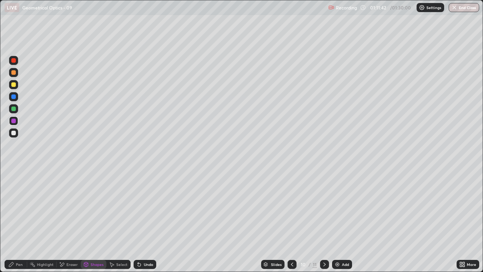
click at [13, 85] on div at bounding box center [13, 84] width 5 height 5
click at [13, 220] on icon at bounding box center [11, 264] width 6 height 6
click at [143, 220] on div "Undo" at bounding box center [145, 264] width 23 height 9
click at [14, 220] on div "Pen" at bounding box center [16, 264] width 23 height 9
click at [15, 220] on div "Pen" at bounding box center [16, 264] width 23 height 9
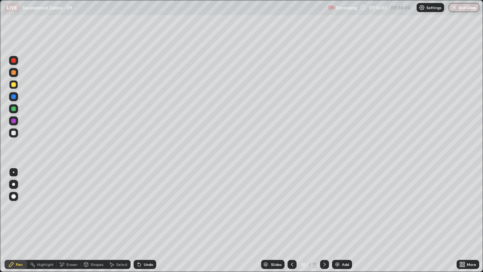
click at [100, 220] on div "Shapes" at bounding box center [94, 264] width 26 height 9
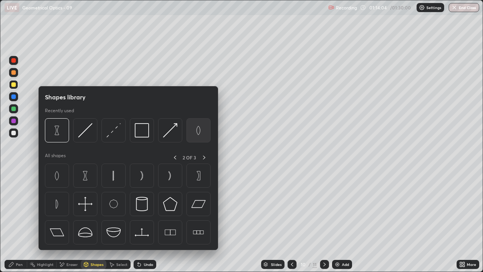
click at [196, 134] on img at bounding box center [198, 130] width 14 height 14
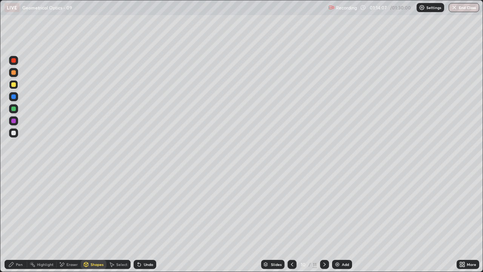
click at [96, 220] on div "Shapes" at bounding box center [94, 264] width 26 height 9
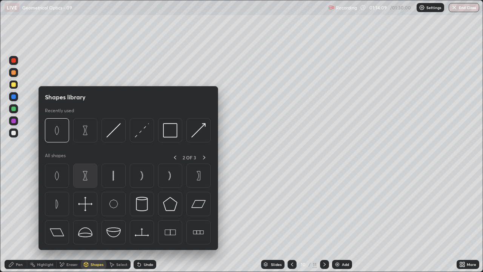
click at [86, 178] on img at bounding box center [85, 175] width 14 height 14
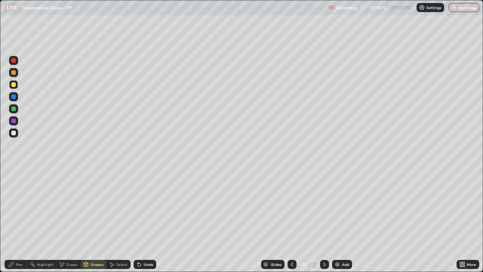
click at [16, 220] on div "Pen" at bounding box center [16, 264] width 23 height 9
click at [144, 220] on div "Undo" at bounding box center [145, 264] width 23 height 9
click at [343, 220] on div "Add" at bounding box center [345, 264] width 7 height 4
click at [91, 220] on div "Shapes" at bounding box center [94, 264] width 26 height 9
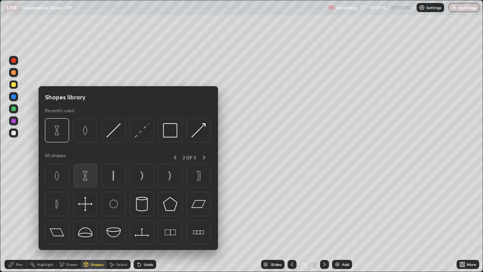
click at [85, 178] on img at bounding box center [85, 175] width 14 height 14
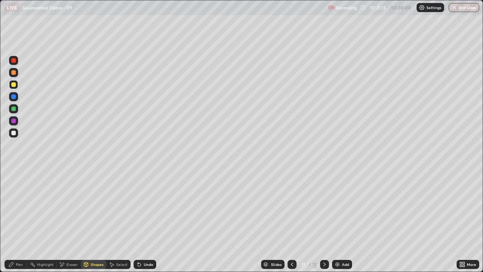
click at [97, 220] on div "Shapes" at bounding box center [94, 264] width 26 height 9
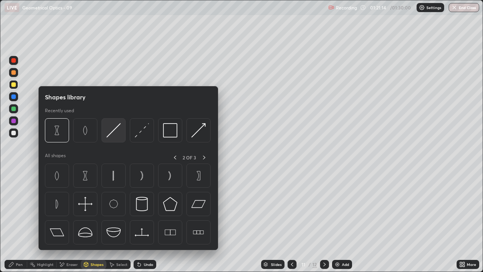
click at [115, 133] on img at bounding box center [113, 130] width 14 height 14
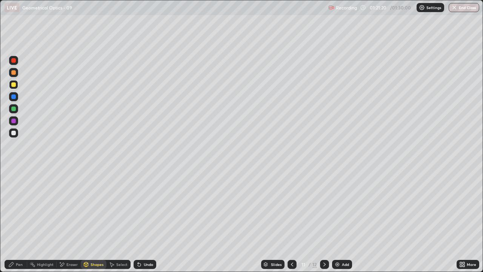
click at [7, 220] on div "Pen" at bounding box center [16, 264] width 23 height 9
click at [14, 133] on div at bounding box center [13, 133] width 5 height 5
click at [73, 220] on div "Eraser" at bounding box center [69, 264] width 24 height 9
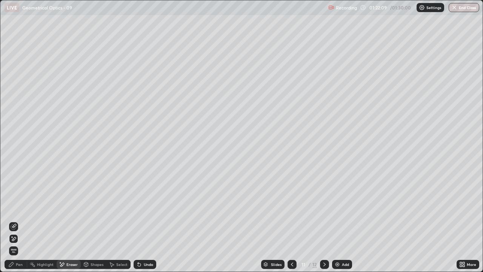
click at [16, 220] on div "Pen" at bounding box center [19, 264] width 7 height 4
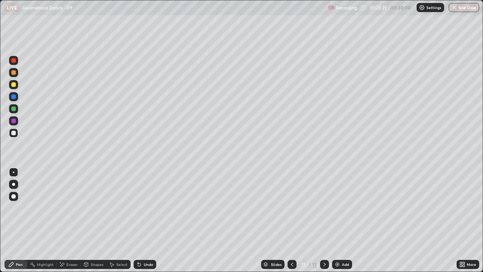
click at [461, 6] on button "End Class" at bounding box center [464, 7] width 31 height 9
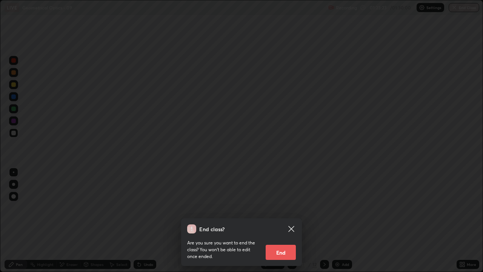
click at [290, 220] on button "End" at bounding box center [281, 252] width 30 height 15
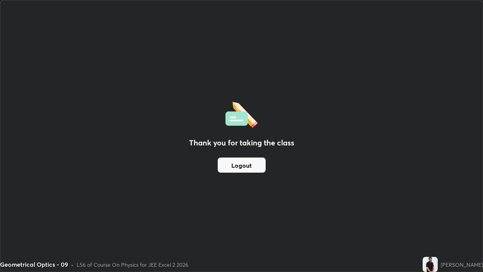
click at [255, 162] on button "Logout" at bounding box center [242, 164] width 48 height 15
